Goal: Task Accomplishment & Management: Use online tool/utility

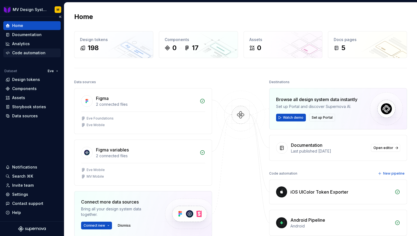
click at [26, 52] on div "Code automation" at bounding box center [28, 53] width 33 height 6
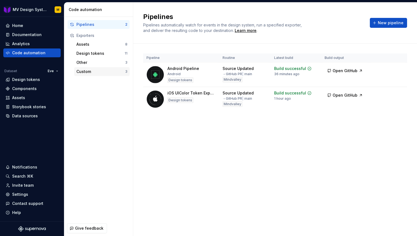
click at [112, 70] on div "Custom" at bounding box center [100, 72] width 49 height 6
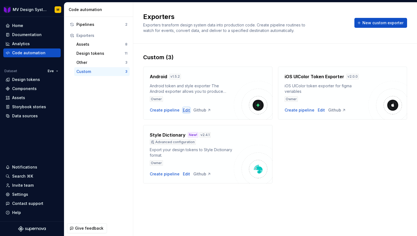
click at [183, 111] on div "Edit" at bounding box center [186, 111] width 7 height 6
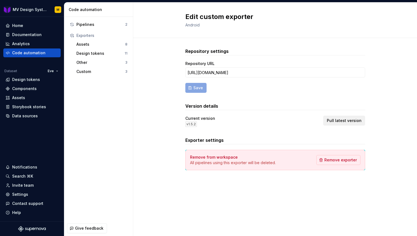
click at [337, 118] on span "Pull latest version" at bounding box center [344, 121] width 35 height 6
click at [80, 27] on div "Pipelines" at bounding box center [100, 25] width 49 height 6
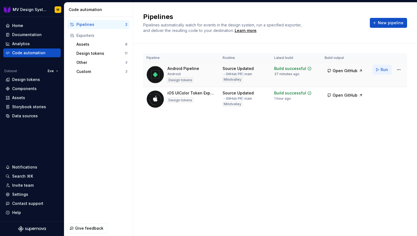
click at [390, 69] on button "Run" at bounding box center [382, 70] width 19 height 10
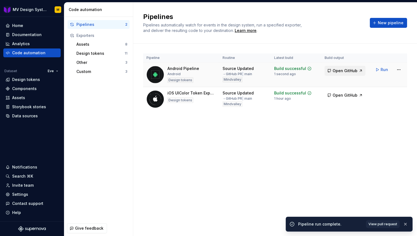
click at [350, 73] on span "Open GitHub" at bounding box center [345, 71] width 25 height 6
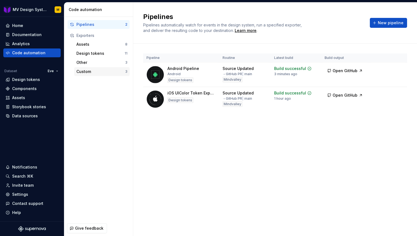
click at [102, 74] on div "Custom" at bounding box center [100, 72] width 49 height 6
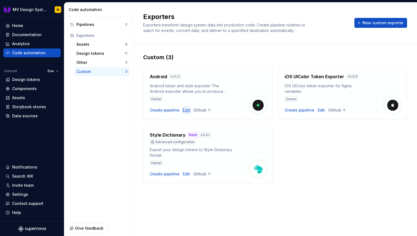
click at [184, 111] on div "Edit" at bounding box center [186, 111] width 7 height 6
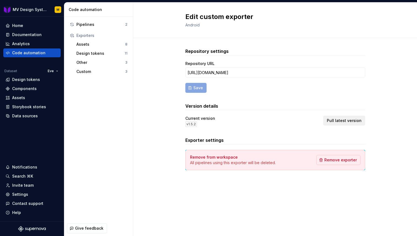
click at [339, 121] on span "Pull latest version" at bounding box center [344, 121] width 35 height 6
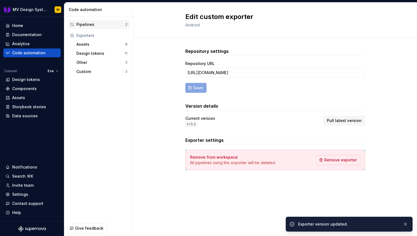
click at [89, 27] on div "Pipelines" at bounding box center [100, 25] width 49 height 6
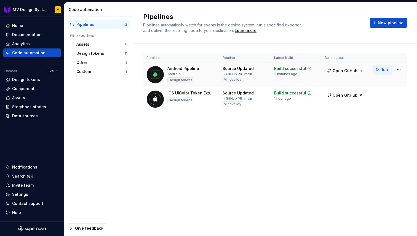
click at [380, 70] on button "Run" at bounding box center [382, 70] width 19 height 10
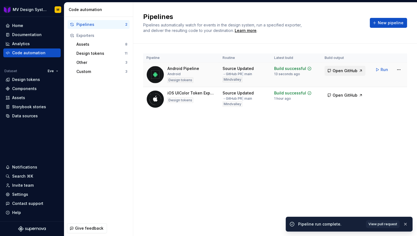
click at [347, 73] on span "Open GitHub" at bounding box center [345, 71] width 25 height 6
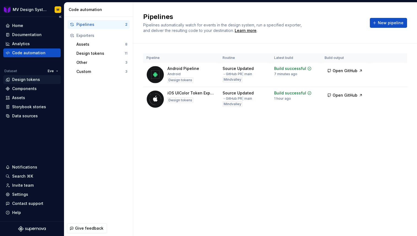
click at [30, 77] on div "Design tokens" at bounding box center [26, 80] width 28 height 6
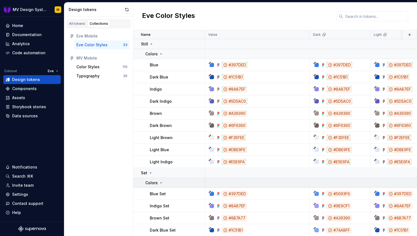
click at [160, 182] on icon at bounding box center [161, 183] width 4 height 4
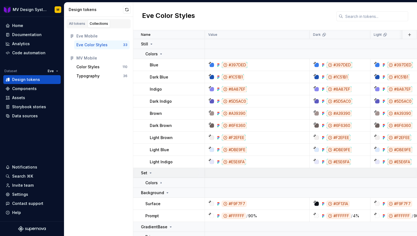
click at [149, 173] on icon at bounding box center [150, 173] width 4 height 4
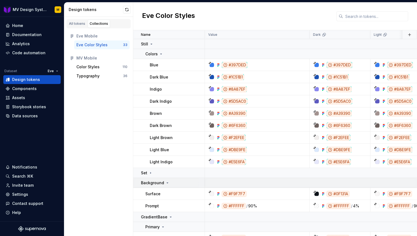
click at [165, 183] on icon at bounding box center [167, 183] width 4 height 4
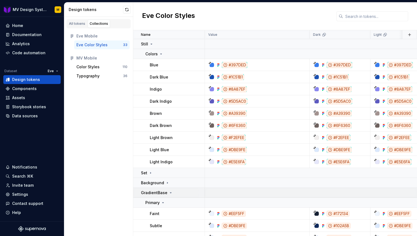
click at [169, 192] on icon at bounding box center [171, 193] width 4 height 4
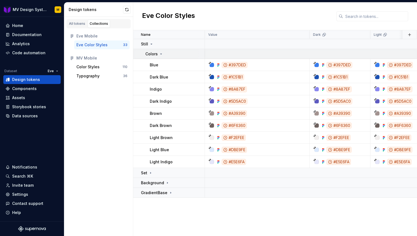
click at [160, 55] on icon at bounding box center [161, 54] width 4 height 4
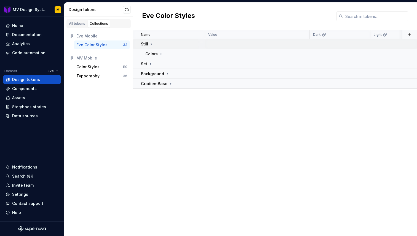
click at [151, 44] on icon at bounding box center [151, 44] width 1 height 1
click at [170, 75] on icon at bounding box center [171, 74] width 4 height 4
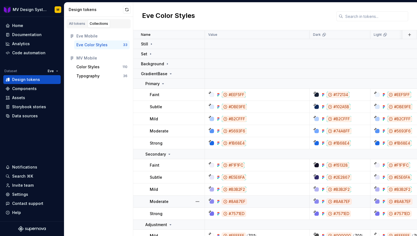
scroll to position [30, 0]
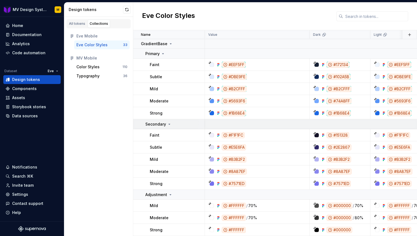
click at [169, 124] on icon at bounding box center [169, 124] width 4 height 4
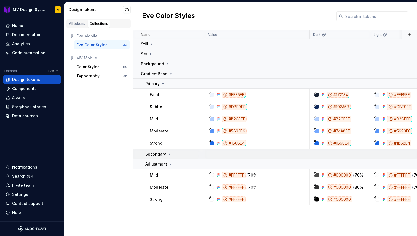
scroll to position [0, 0]
click at [171, 164] on icon at bounding box center [170, 164] width 4 height 4
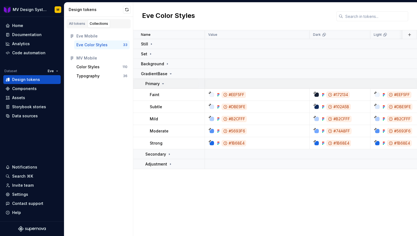
click at [163, 84] on icon at bounding box center [163, 84] width 1 height 1
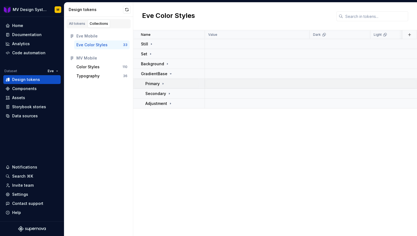
click at [163, 83] on icon at bounding box center [163, 84] width 4 height 4
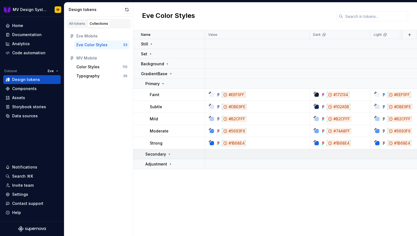
click at [169, 154] on icon at bounding box center [169, 154] width 4 height 4
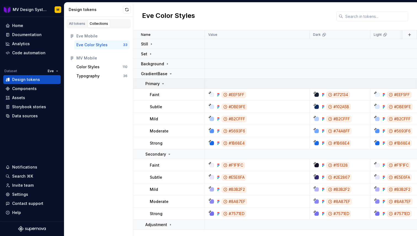
click at [163, 84] on icon at bounding box center [163, 84] width 4 height 4
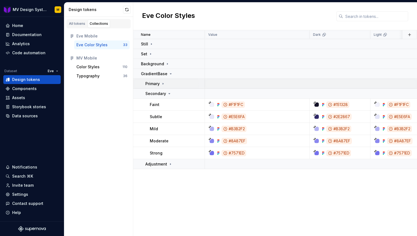
click at [163, 84] on icon at bounding box center [163, 83] width 1 height 1
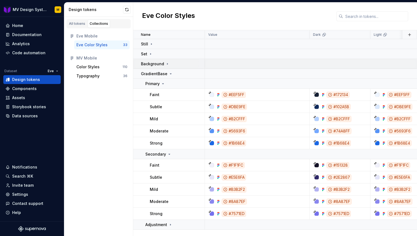
click at [167, 63] on icon at bounding box center [167, 64] width 4 height 4
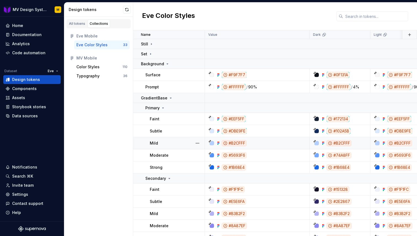
scroll to position [18, 0]
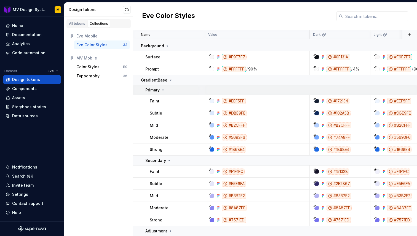
click at [162, 91] on icon at bounding box center [163, 90] width 4 height 4
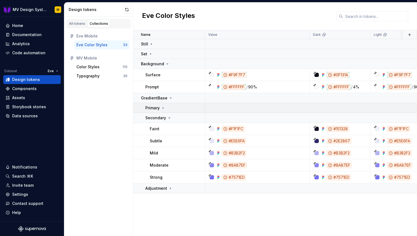
scroll to position [0, 0]
click at [164, 109] on icon at bounding box center [163, 108] width 4 height 4
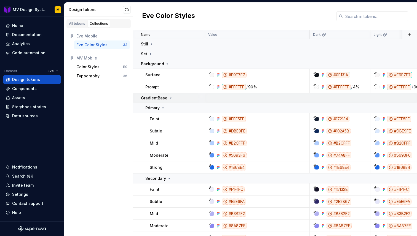
click at [170, 98] on icon at bounding box center [170, 98] width 1 height 1
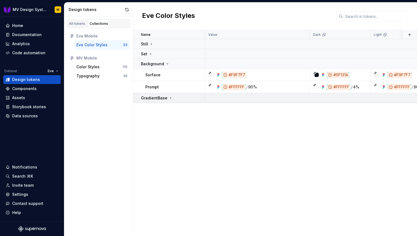
click at [171, 98] on icon at bounding box center [171, 97] width 1 height 1
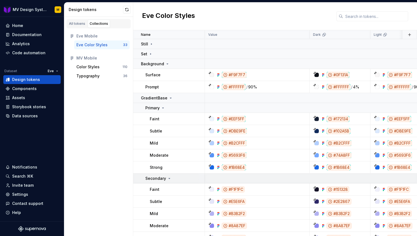
click at [169, 178] on icon at bounding box center [169, 179] width 4 height 4
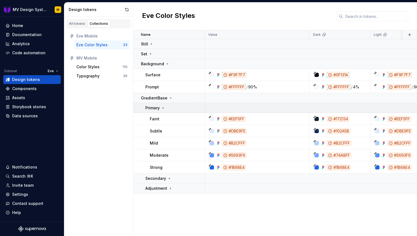
click at [164, 108] on icon at bounding box center [163, 108] width 4 height 4
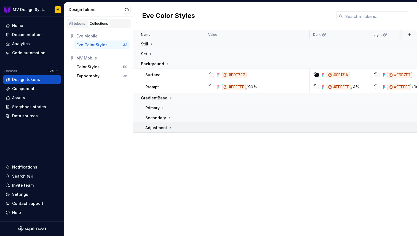
click at [171, 129] on icon at bounding box center [170, 128] width 4 height 4
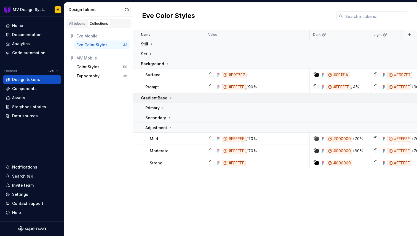
click at [169, 97] on icon at bounding box center [171, 98] width 4 height 4
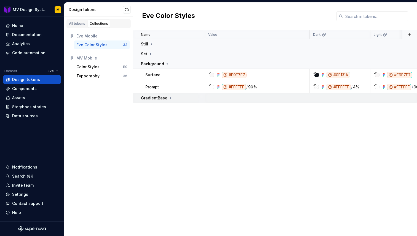
click at [171, 97] on icon at bounding box center [171, 97] width 1 height 1
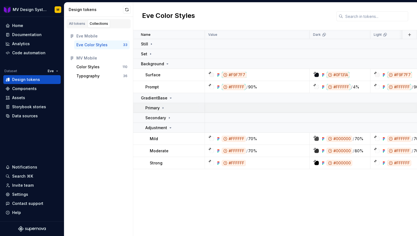
click at [163, 108] on icon at bounding box center [163, 107] width 1 height 1
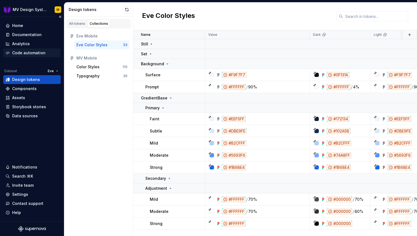
click at [28, 52] on div "Code automation" at bounding box center [28, 53] width 33 height 6
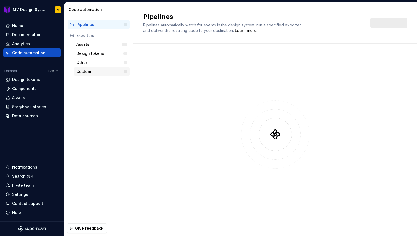
click at [96, 70] on div "Custom" at bounding box center [99, 72] width 47 height 6
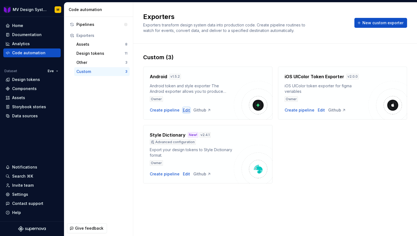
click at [185, 109] on div "Edit" at bounding box center [186, 111] width 7 height 6
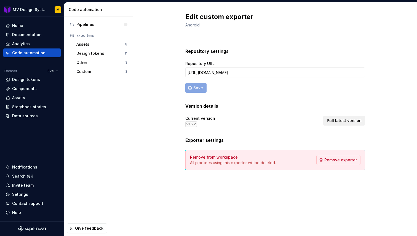
click at [334, 122] on span "Pull latest version" at bounding box center [344, 121] width 35 height 6
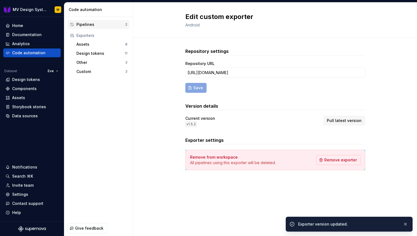
click at [85, 24] on div "Pipelines" at bounding box center [100, 25] width 49 height 6
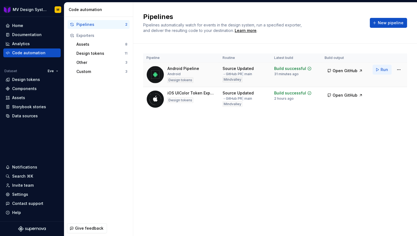
click at [378, 70] on button "Run" at bounding box center [382, 70] width 19 height 10
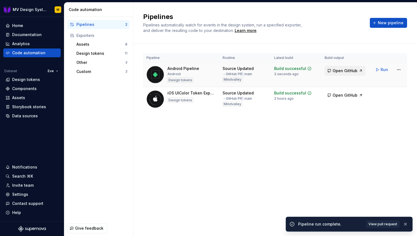
click at [345, 72] on span "Open GitHub" at bounding box center [345, 71] width 25 height 6
